Goal: Task Accomplishment & Management: Manage account settings

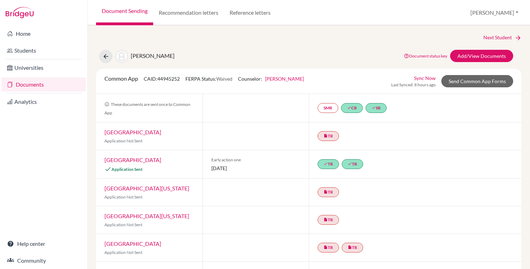
click at [47, 87] on link "Documents" at bounding box center [43, 84] width 84 height 14
click at [106, 57] on icon at bounding box center [105, 56] width 7 height 7
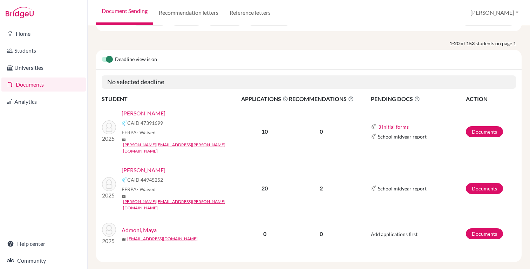
scroll to position [48, 0]
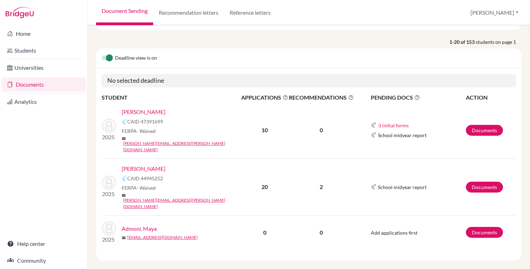
click at [154, 113] on link "[PERSON_NAME]" at bounding box center [144, 112] width 44 height 8
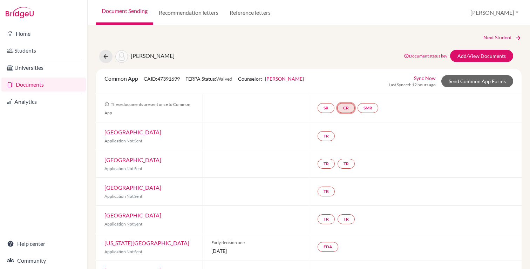
click at [354, 111] on link "CR" at bounding box center [346, 108] width 18 height 10
click at [348, 89] on link "Counselor recommendation" at bounding box center [346, 87] width 61 height 6
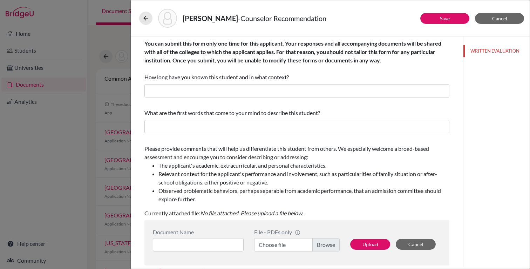
click at [88, 145] on div "[PERSON_NAME] - Counselor Recommendation Save Cancel You can submit this form o…" at bounding box center [265, 134] width 530 height 269
click at [137, 19] on div "[PERSON_NAME] - Counselor Recommendation" at bounding box center [329, 18] width 393 height 30
